Goal: Find specific page/section

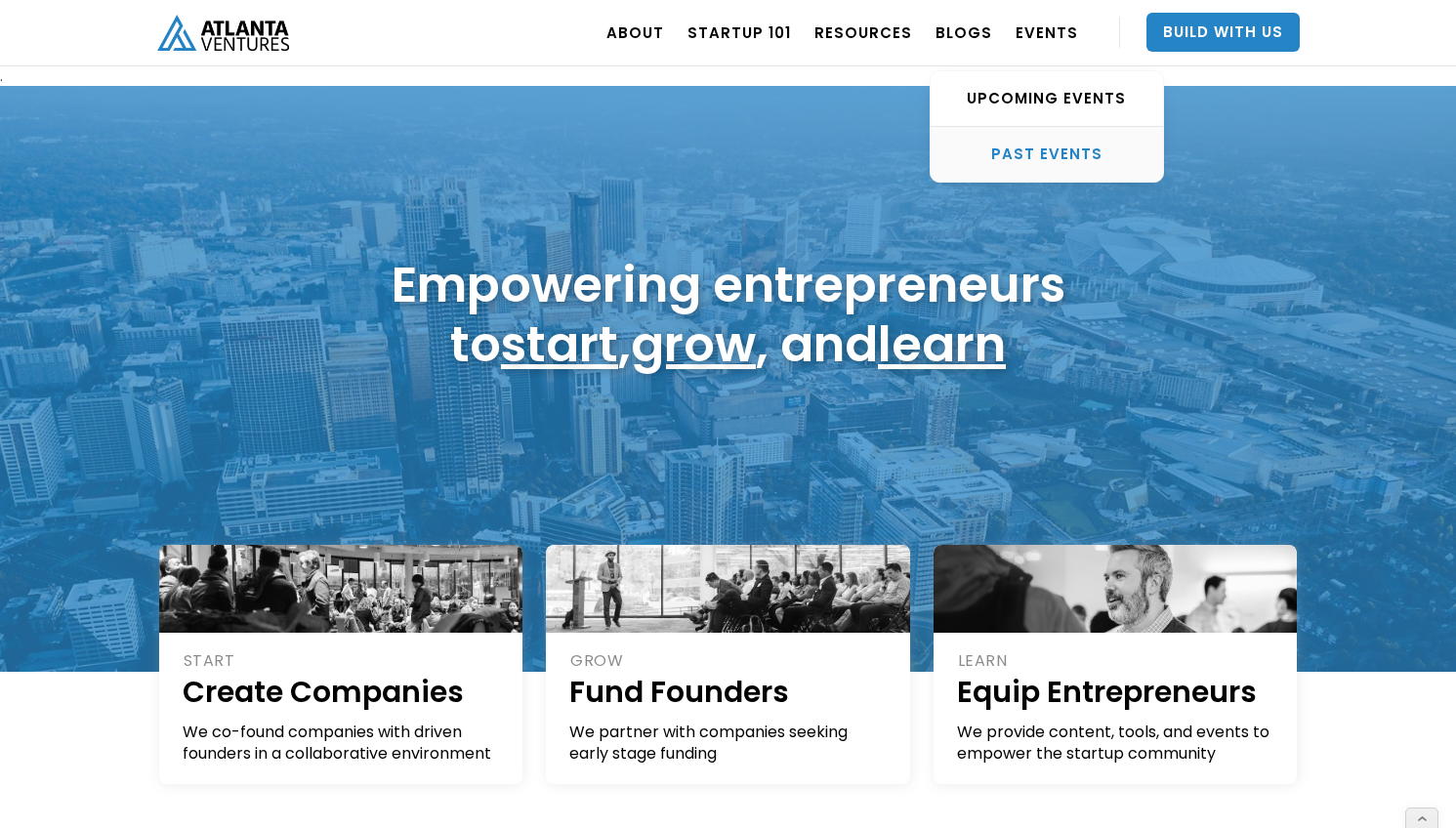
click at [1049, 147] on div "PAST EVENTS" at bounding box center [1046, 155] width 232 height 20
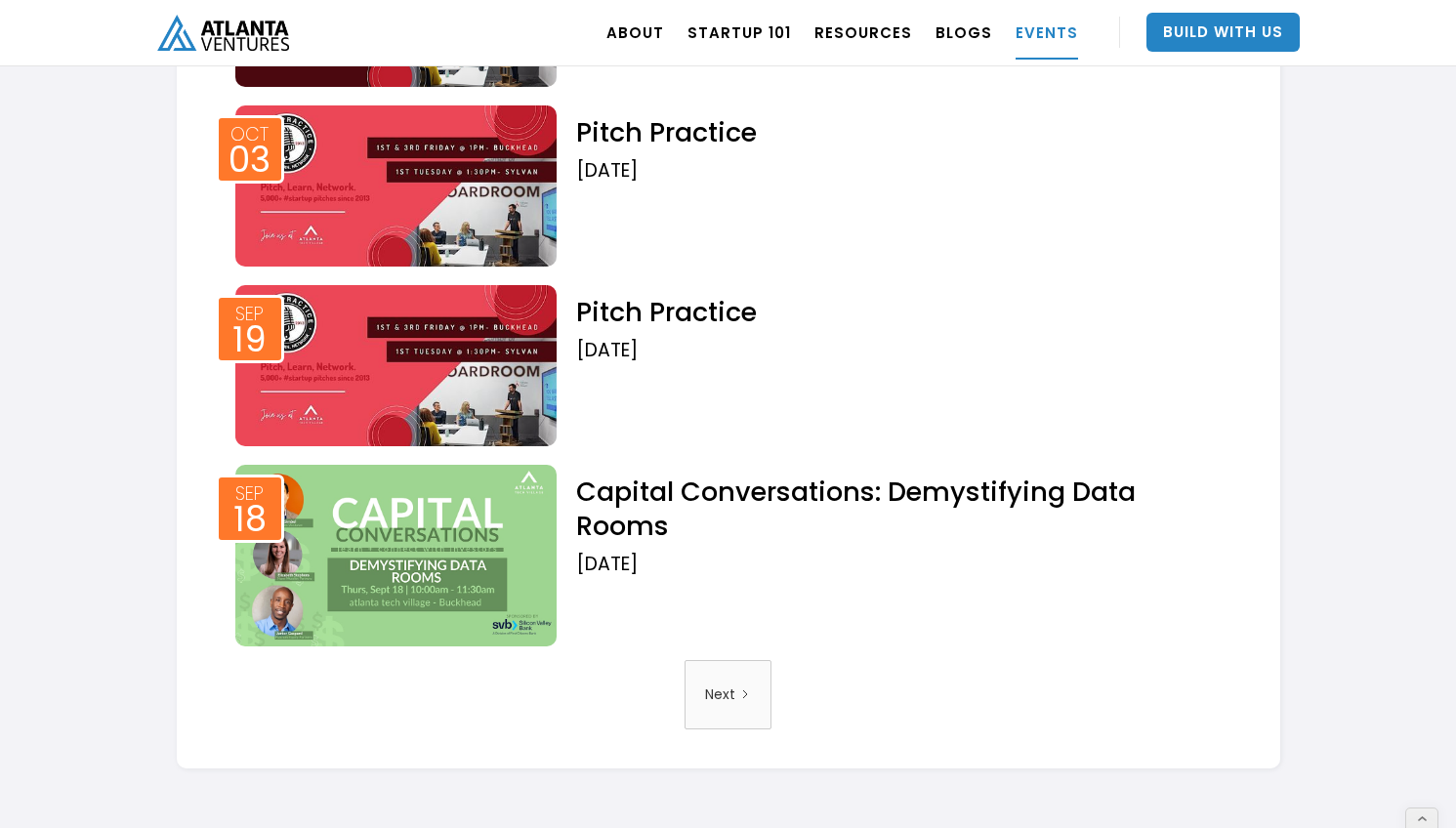
scroll to position [4072, 0]
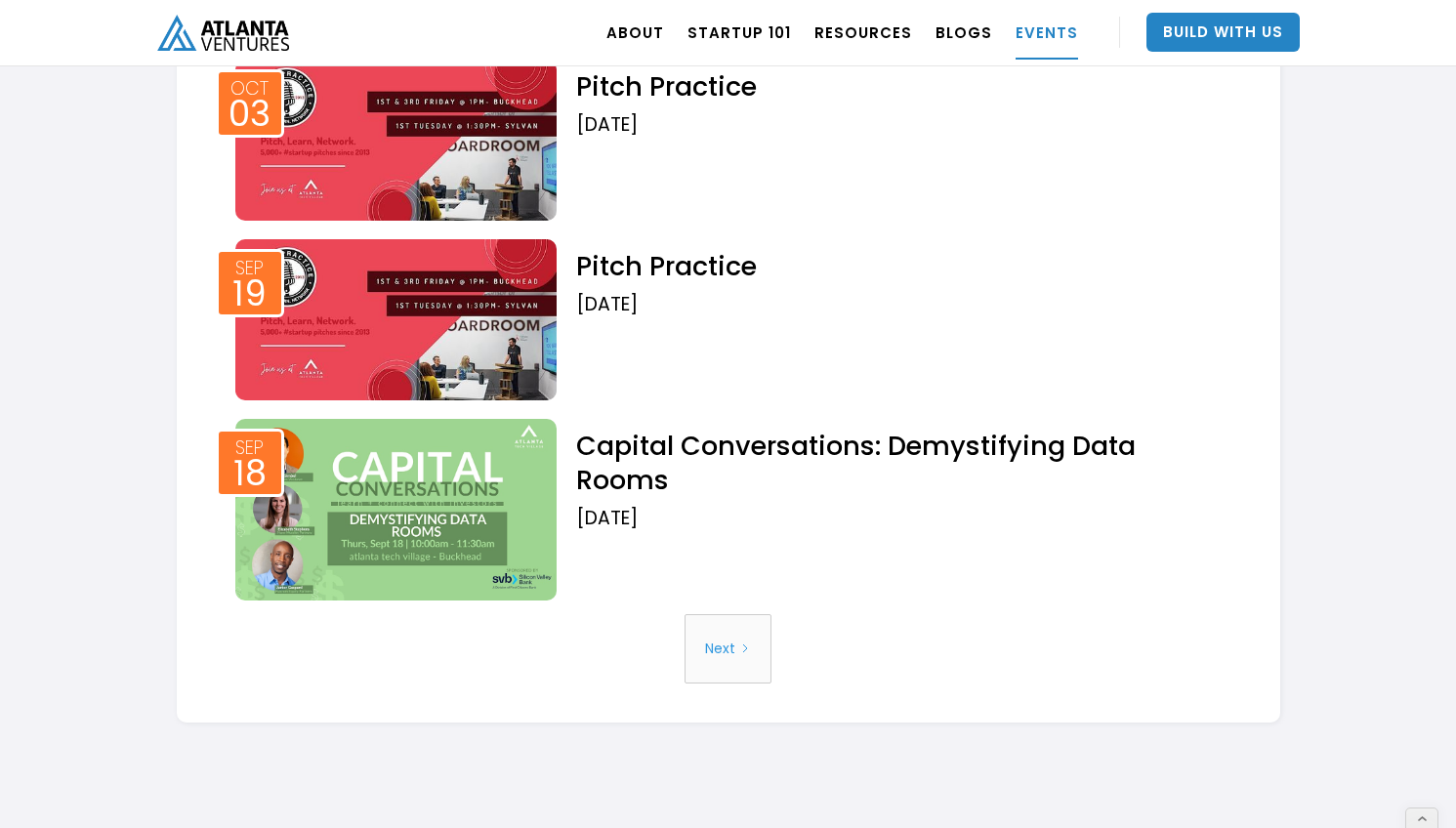
click at [709, 658] on div "Next" at bounding box center [720, 649] width 31 height 50
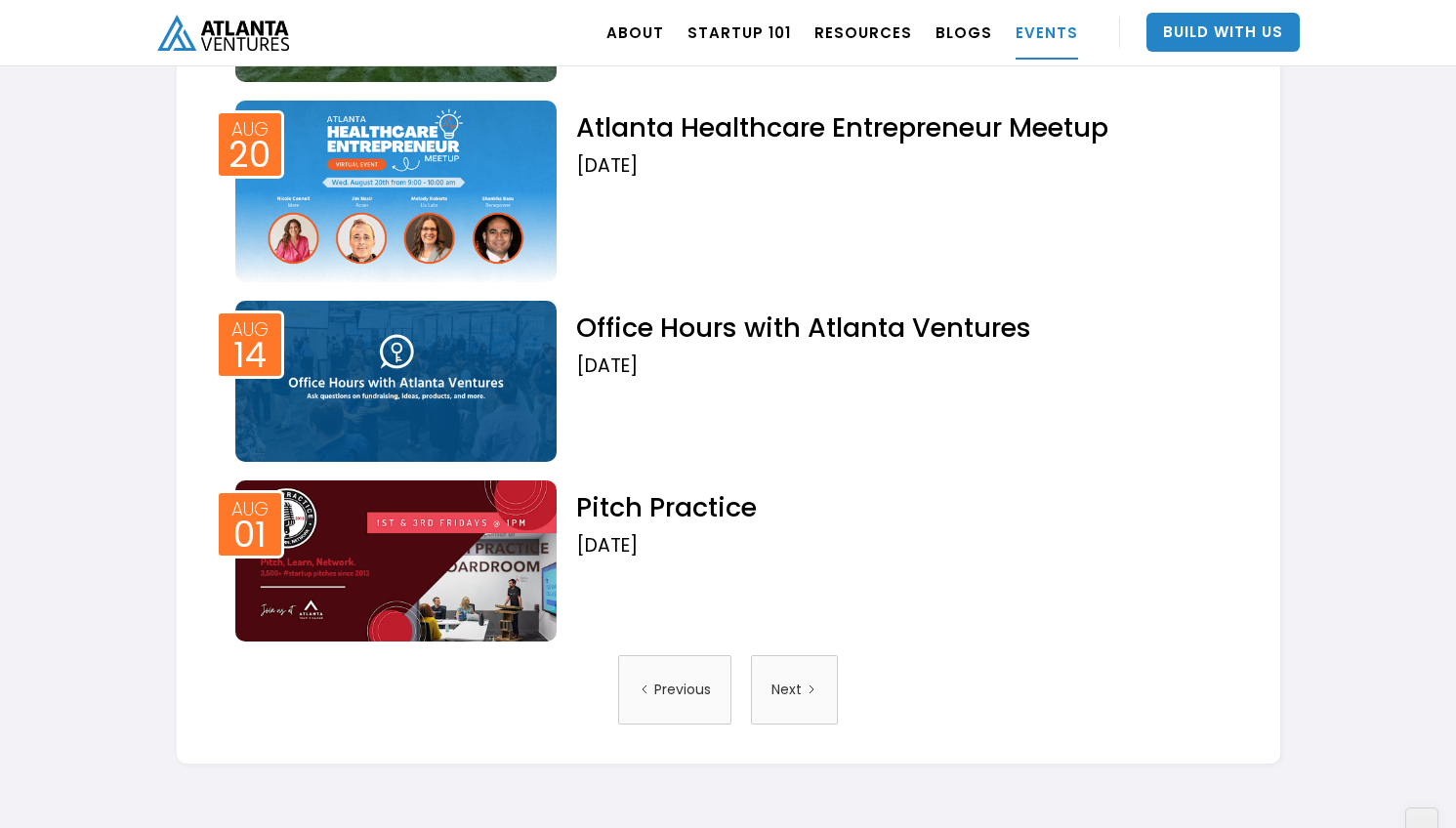
scroll to position [4193, 0]
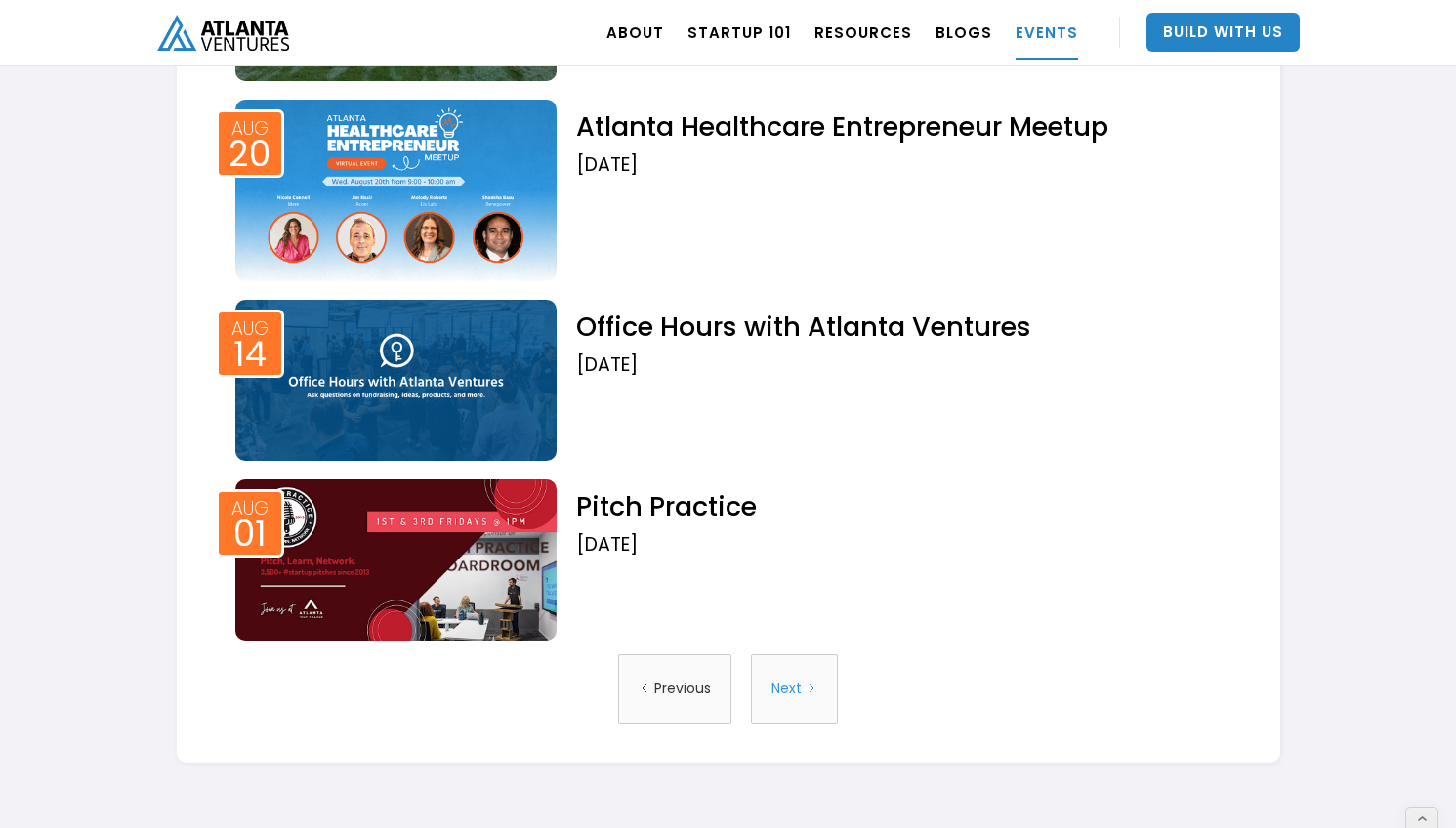
click at [798, 712] on div "Next" at bounding box center [787, 688] width 31 height 50
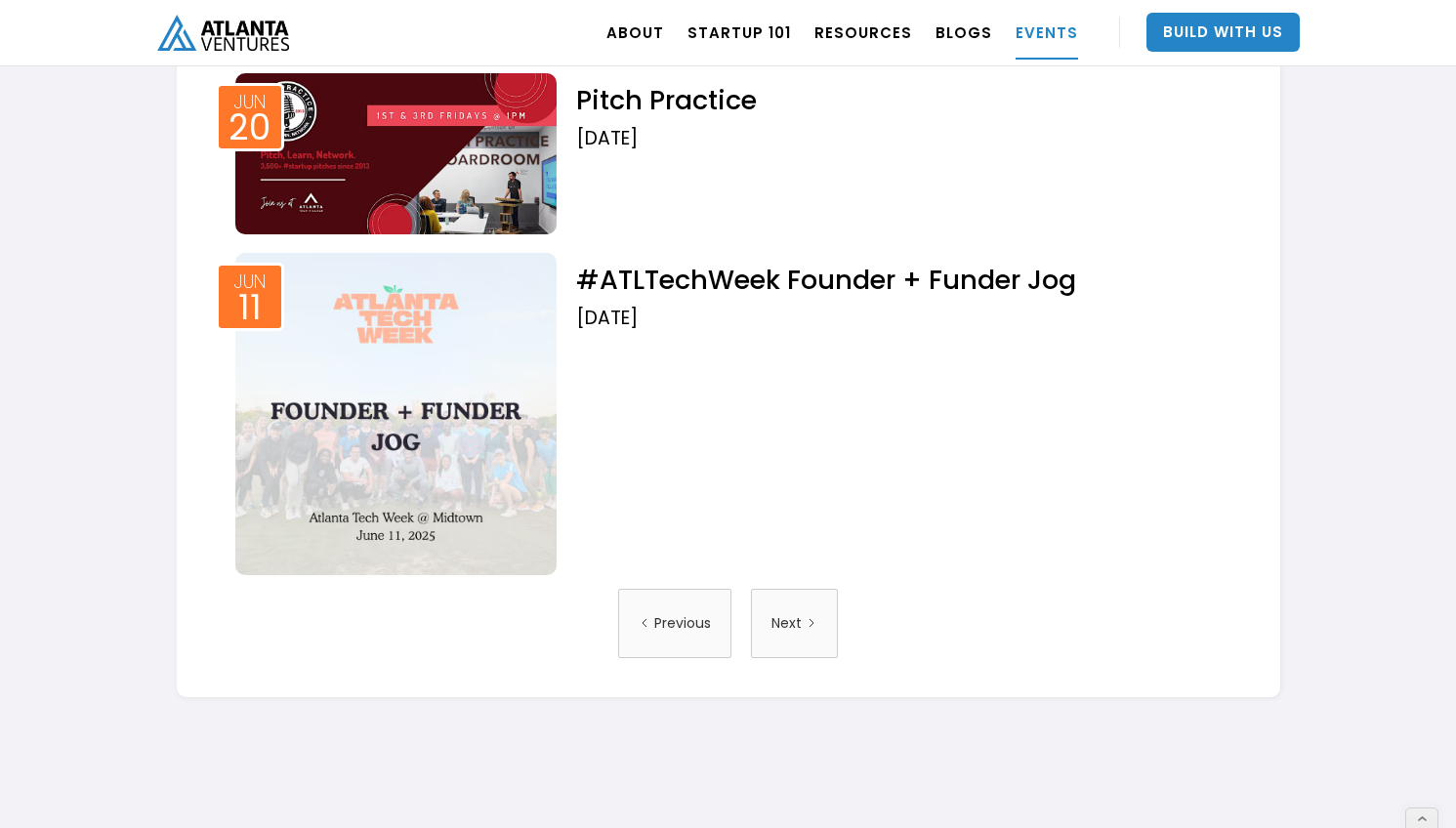
scroll to position [4296, 0]
